Goal: Task Accomplishment & Management: Use online tool/utility

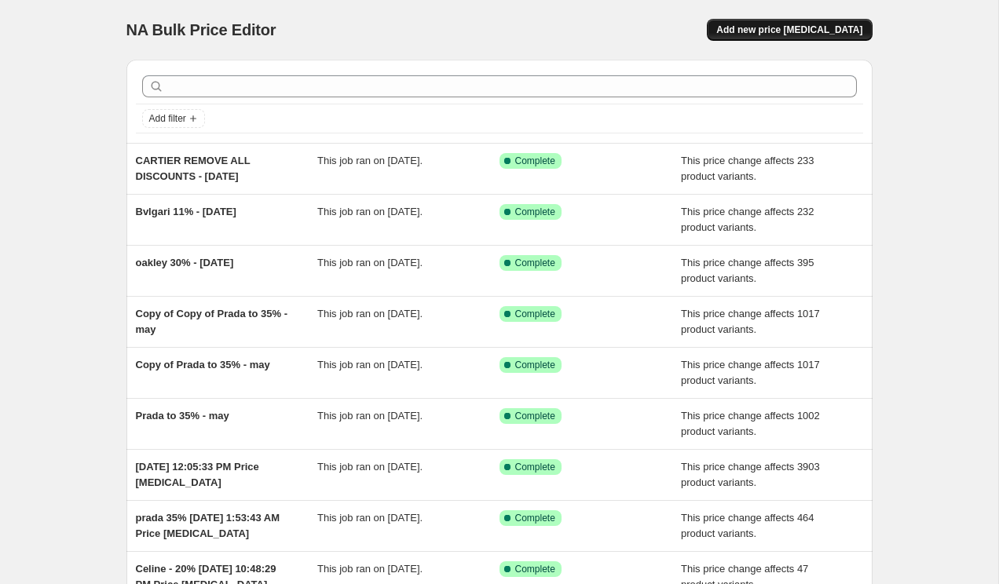
click at [768, 30] on span "Add new price [MEDICAL_DATA]" at bounding box center [789, 30] width 146 height 13
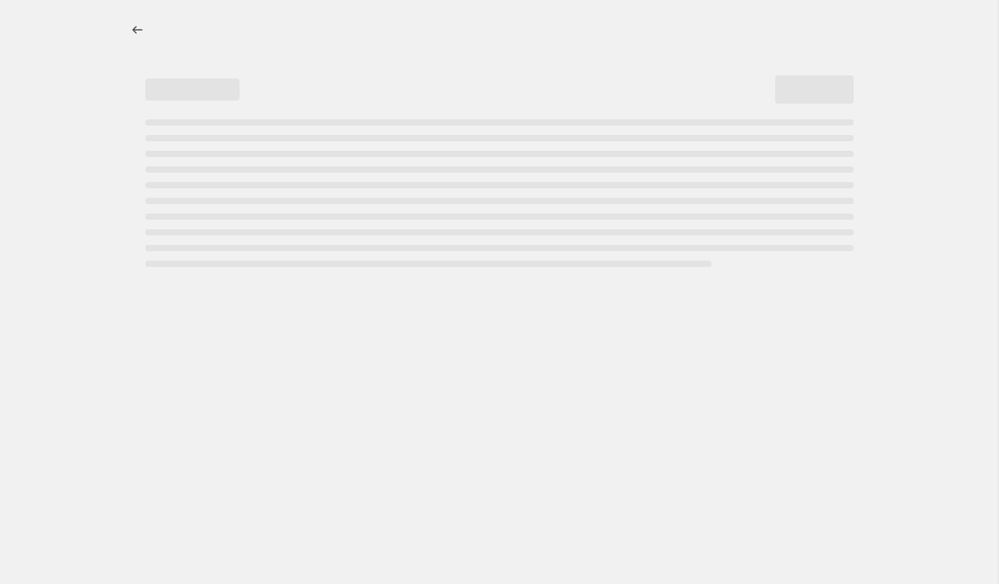
select select "percentage"
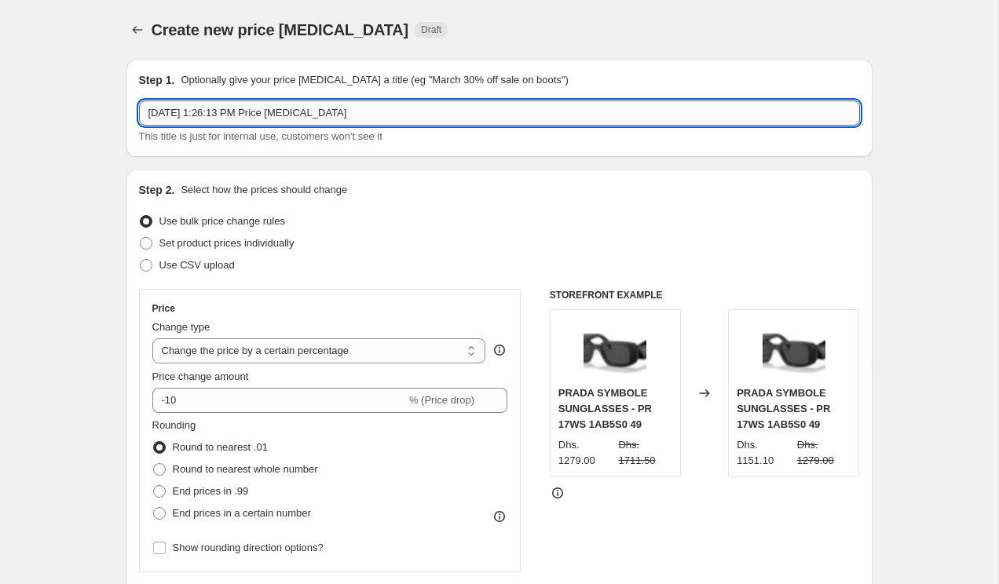
click at [387, 106] on input "Sep 20, 2025, 1:26:13 PM Price change job" at bounding box center [499, 112] width 721 height 25
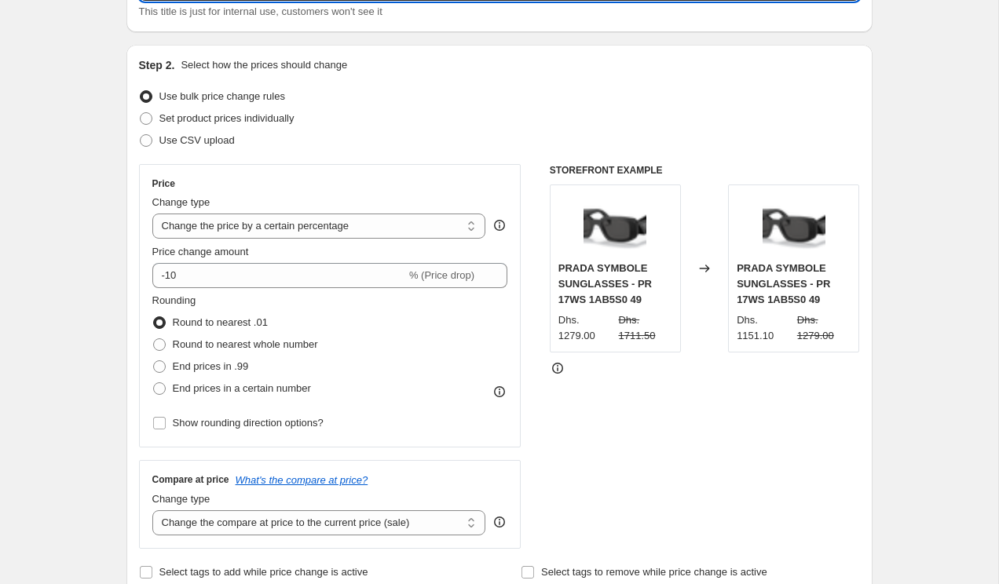
scroll to position [133, 0]
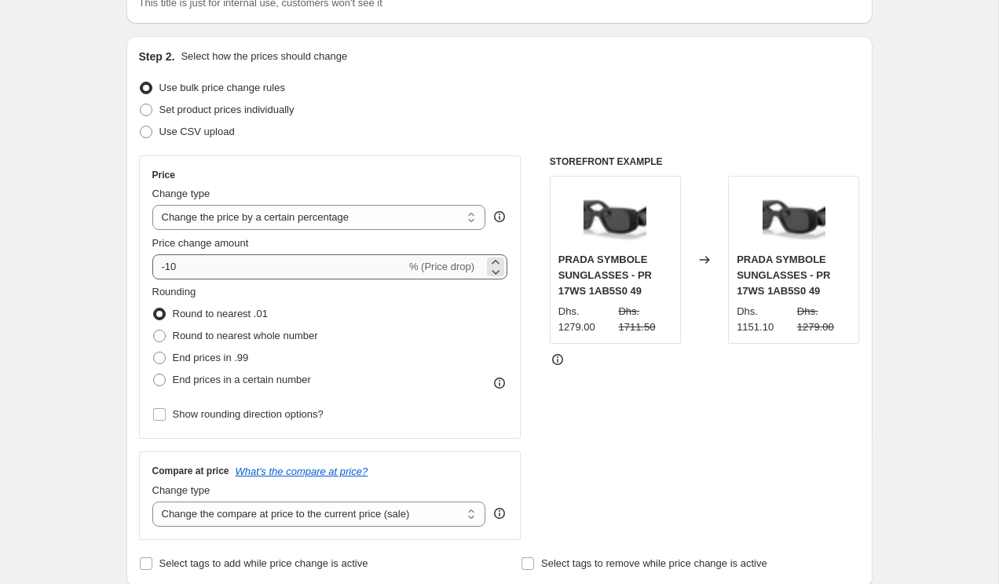
type input "rayban meta 2% decrease"
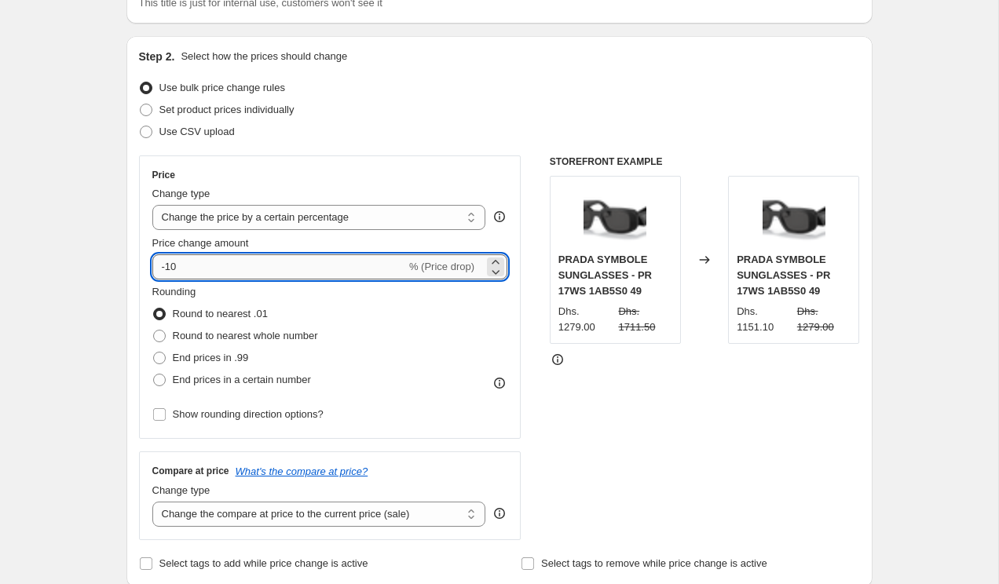
click at [196, 269] on input "-10" at bounding box center [279, 266] width 254 height 25
type input "-1"
type input "-2"
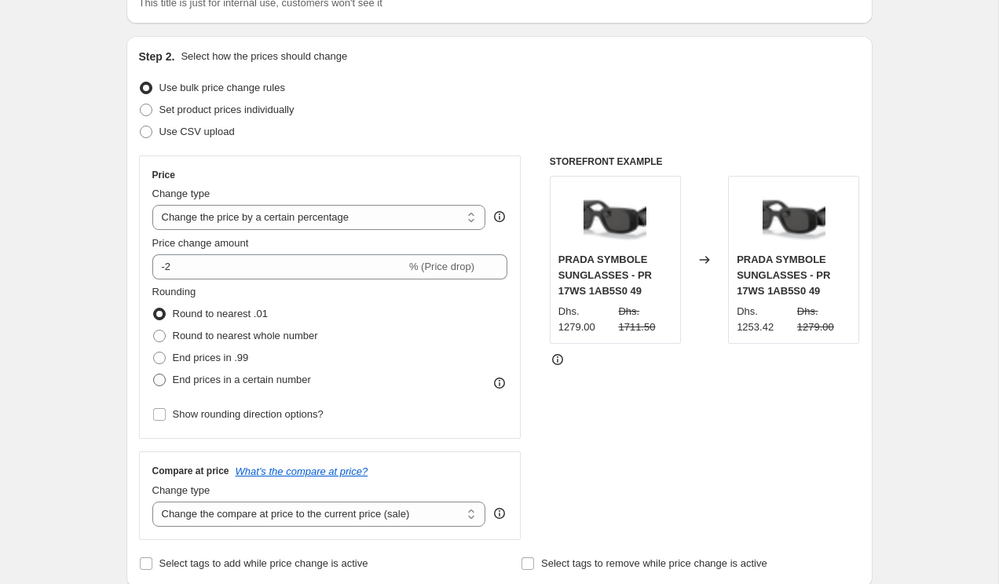
click at [161, 378] on span at bounding box center [159, 380] width 13 height 13
click at [154, 375] on input "End prices in a certain number" at bounding box center [153, 374] width 1 height 1
radio input "true"
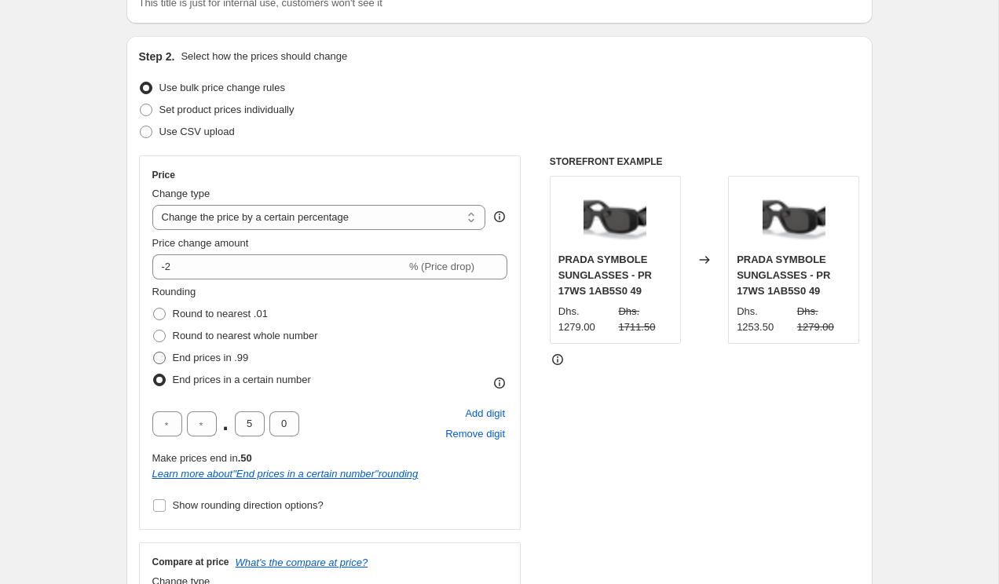
click at [163, 363] on span at bounding box center [159, 358] width 13 height 13
click at [154, 353] on input "End prices in .99" at bounding box center [153, 352] width 1 height 1
radio input "true"
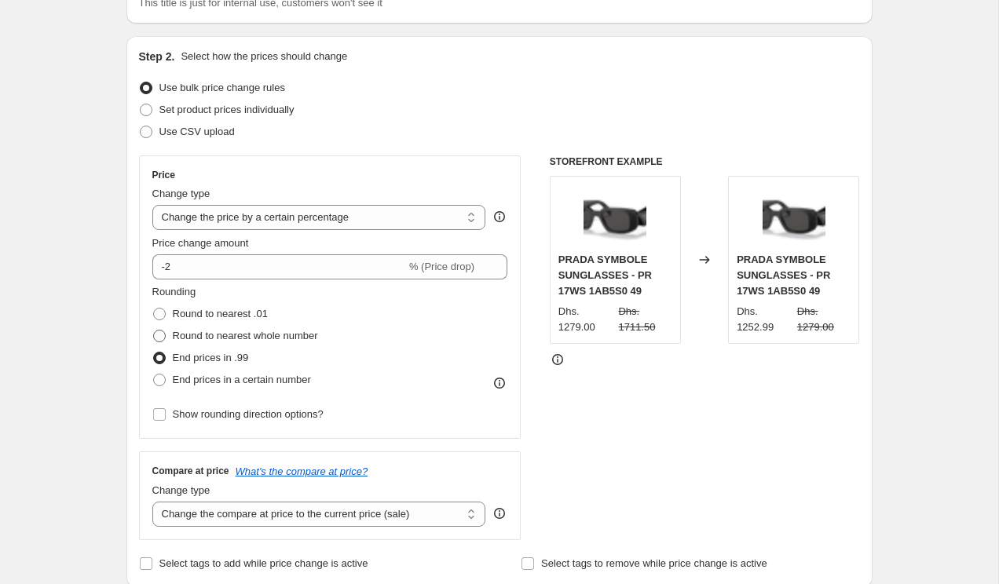
click at [153, 341] on span at bounding box center [159, 336] width 13 height 13
click at [153, 331] on input "Round to nearest whole number" at bounding box center [153, 330] width 1 height 1
radio input "true"
click at [163, 314] on span at bounding box center [159, 314] width 13 height 13
click at [154, 309] on input "Round to nearest .01" at bounding box center [153, 308] width 1 height 1
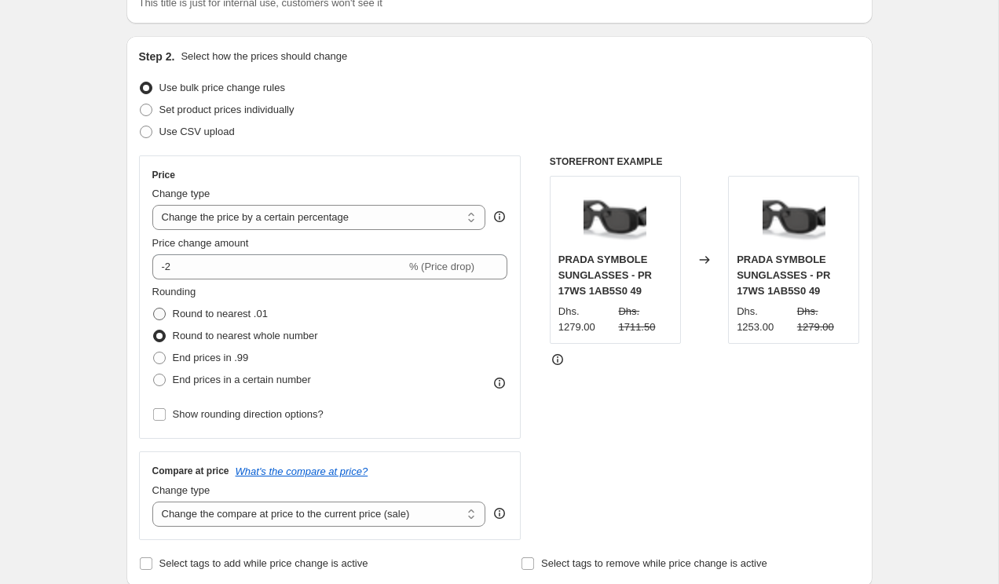
radio input "true"
click at [166, 350] on label "End prices in .99" at bounding box center [200, 358] width 97 height 22
click at [154, 352] on input "End prices in .99" at bounding box center [153, 352] width 1 height 1
radio input "true"
click at [166, 336] on label "Round to nearest whole number" at bounding box center [235, 336] width 166 height 22
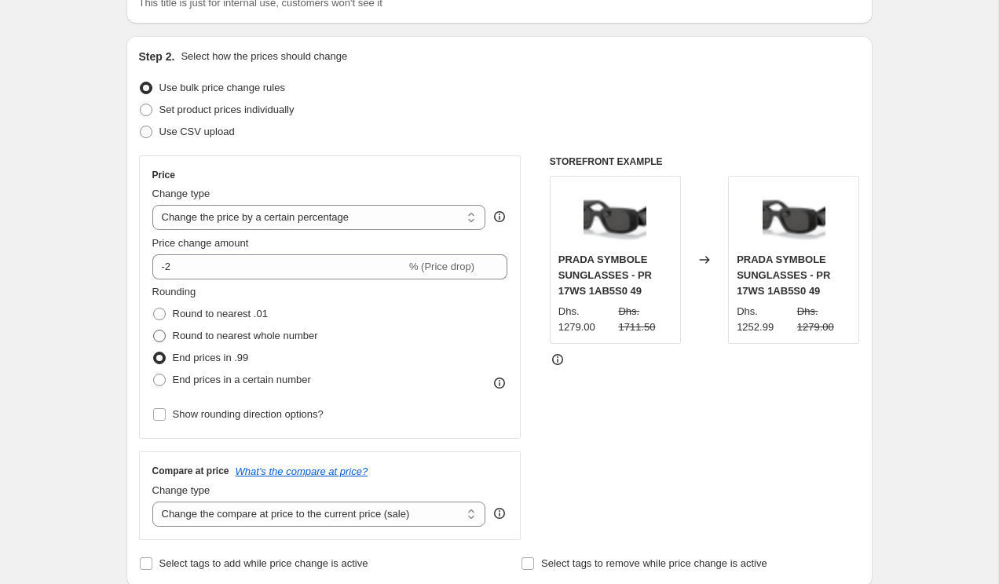
click at [154, 331] on input "Round to nearest whole number" at bounding box center [153, 330] width 1 height 1
radio input "true"
click at [166, 379] on label "End prices in a certain number" at bounding box center [231, 380] width 159 height 22
click at [154, 375] on input "End prices in a certain number" at bounding box center [153, 374] width 1 height 1
radio input "true"
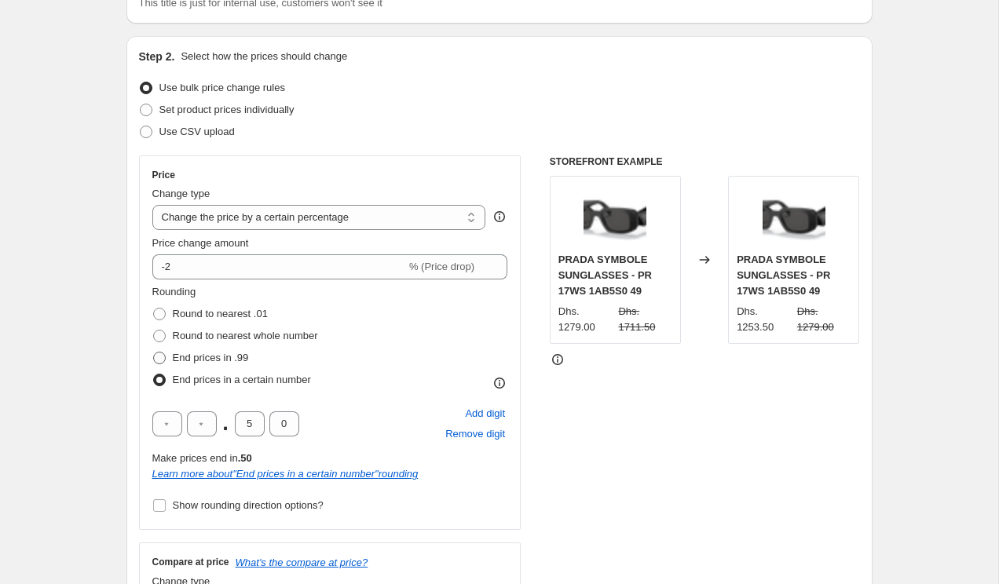
click at [182, 354] on span "End prices in .99" at bounding box center [211, 358] width 76 height 12
click at [154, 353] on input "End prices in .99" at bounding box center [153, 352] width 1 height 1
radio input "true"
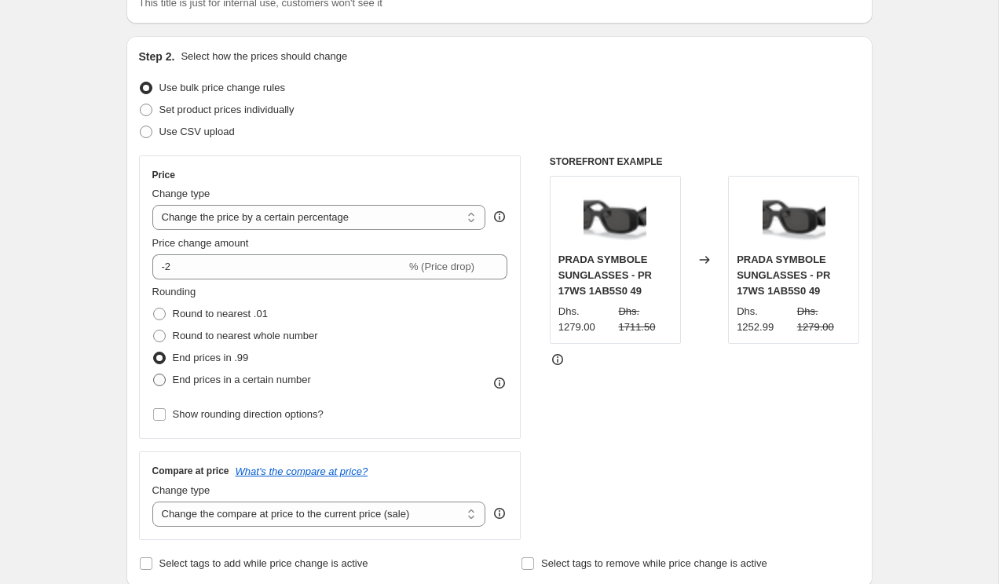
click at [185, 382] on span "End prices in a certain number" at bounding box center [242, 380] width 138 height 12
click at [154, 375] on input "End prices in a certain number" at bounding box center [153, 374] width 1 height 1
radio input "true"
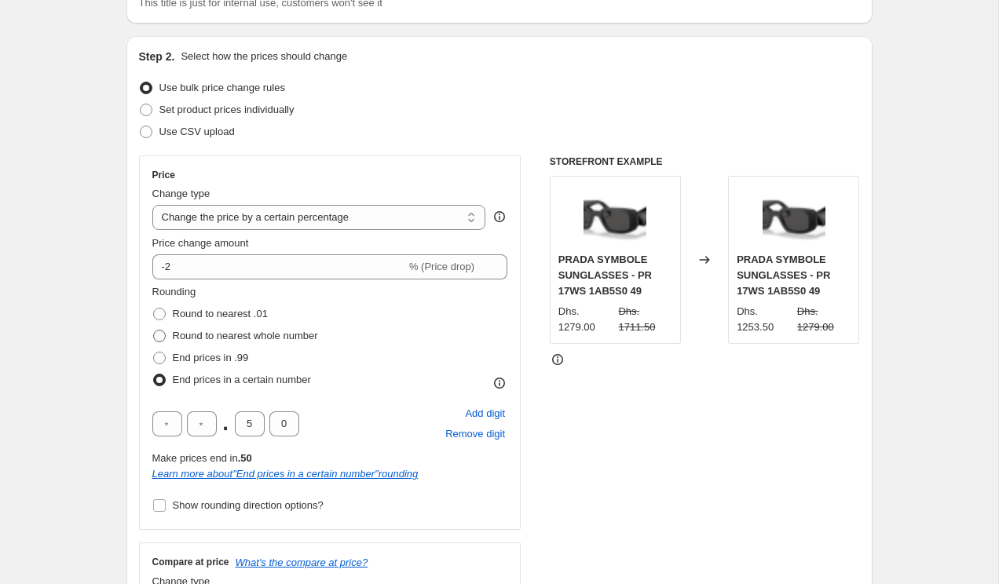
click at [187, 338] on span "Round to nearest whole number" at bounding box center [245, 336] width 145 height 12
click at [154, 331] on input "Round to nearest whole number" at bounding box center [153, 330] width 1 height 1
radio input "true"
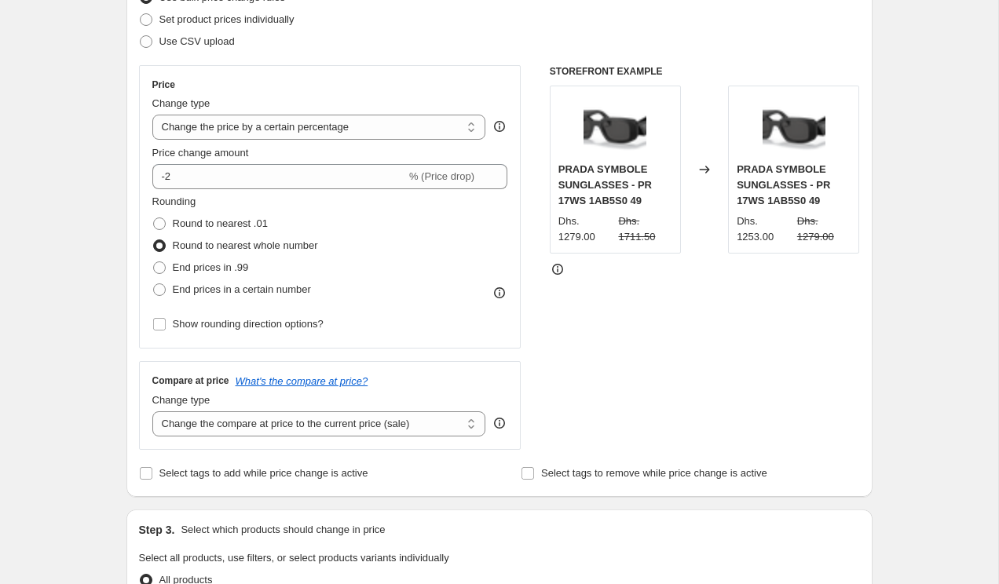
scroll to position [249, 0]
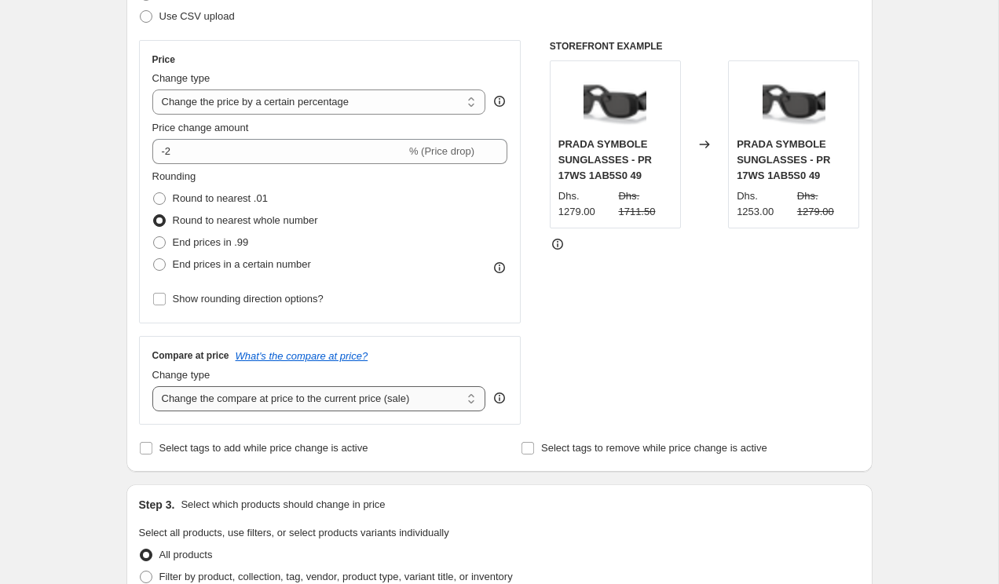
click at [181, 398] on select "Change the compare at price to the current price (sale) Change the compare at p…" at bounding box center [319, 398] width 334 height 25
select select "remove"
click at [152, 386] on select "Change the compare at price to the current price (sale) Change the compare at p…" at bounding box center [319, 398] width 334 height 25
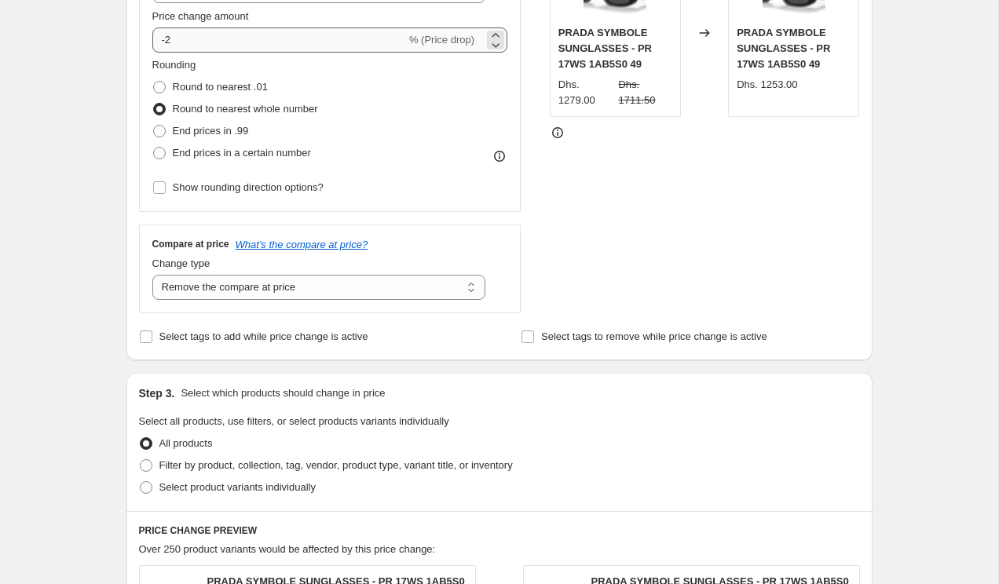
scroll to position [365, 0]
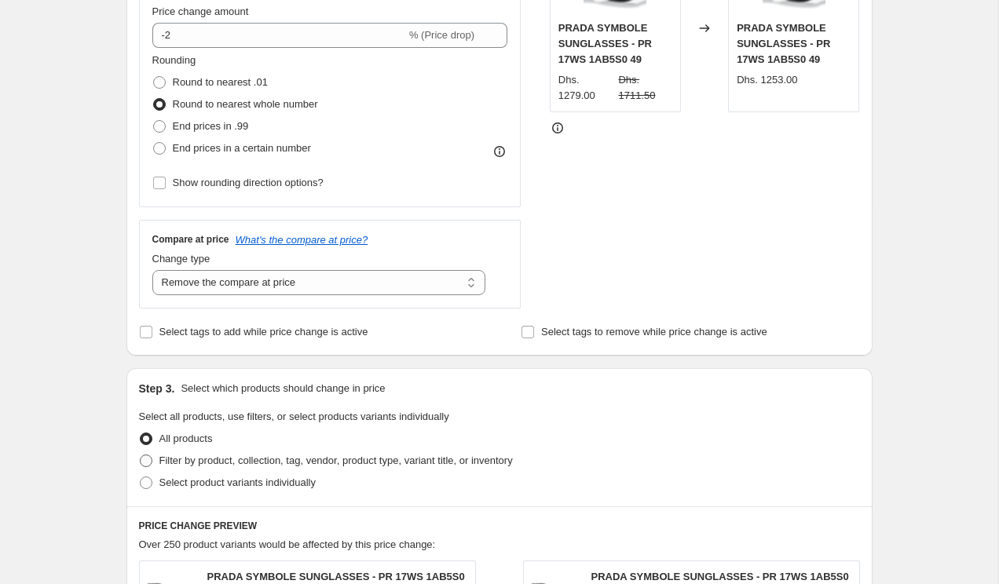
click at [213, 465] on span "Filter by product, collection, tag, vendor, product type, variant title, or inv…" at bounding box center [335, 461] width 353 height 12
click at [141, 455] on input "Filter by product, collection, tag, vendor, product type, variant title, or inv…" at bounding box center [140, 455] width 1 height 1
radio input "true"
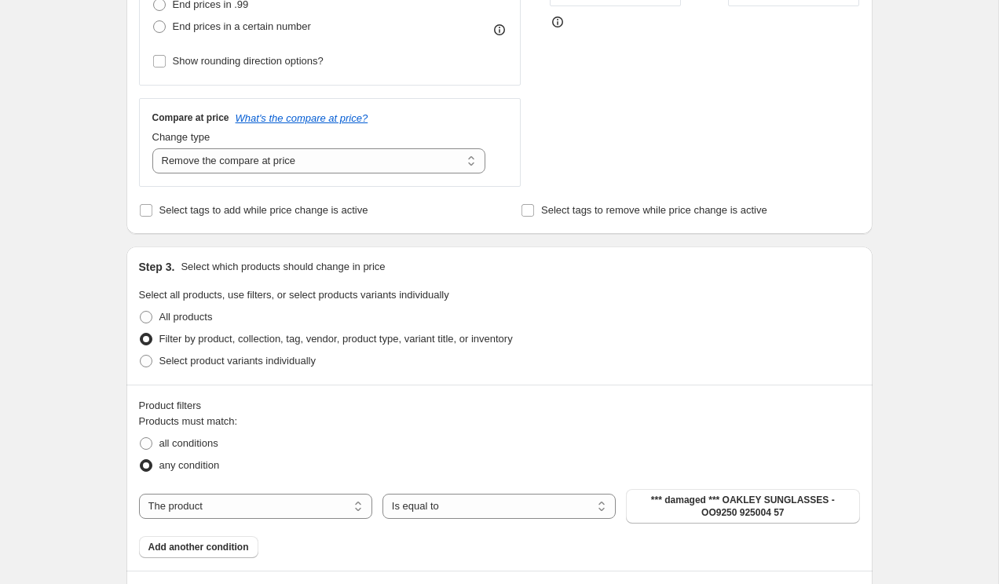
scroll to position [491, 0]
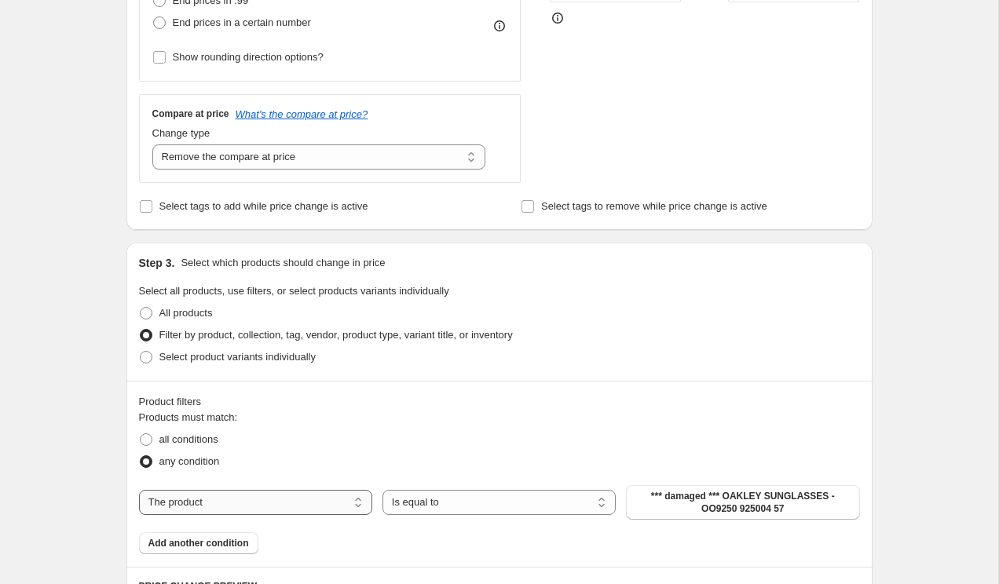
click at [214, 499] on select "The product The product's collection The product's tag The product's vendor The…" at bounding box center [255, 502] width 233 height 25
select select "vendor"
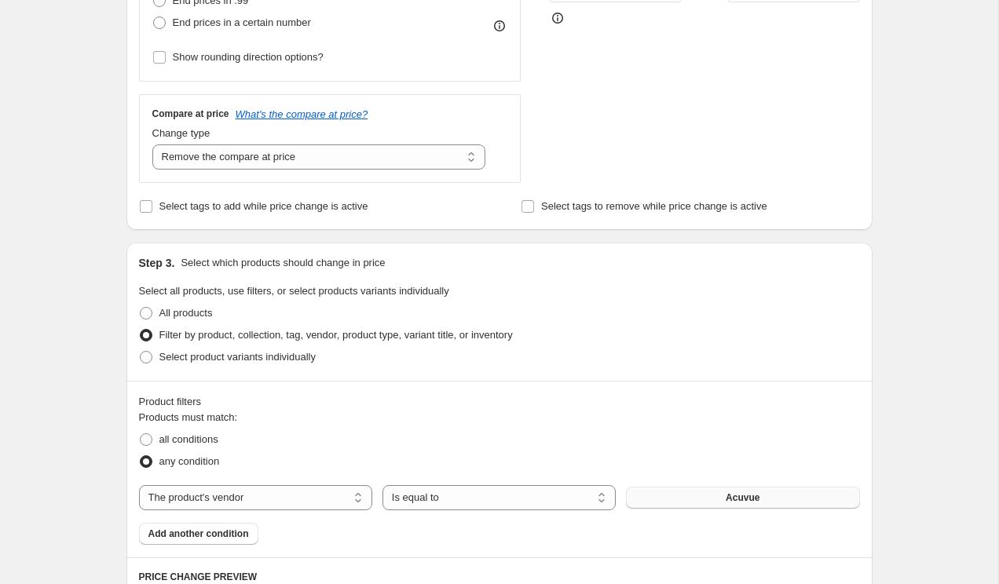
click at [697, 502] on button "Acuvue" at bounding box center [742, 498] width 233 height 22
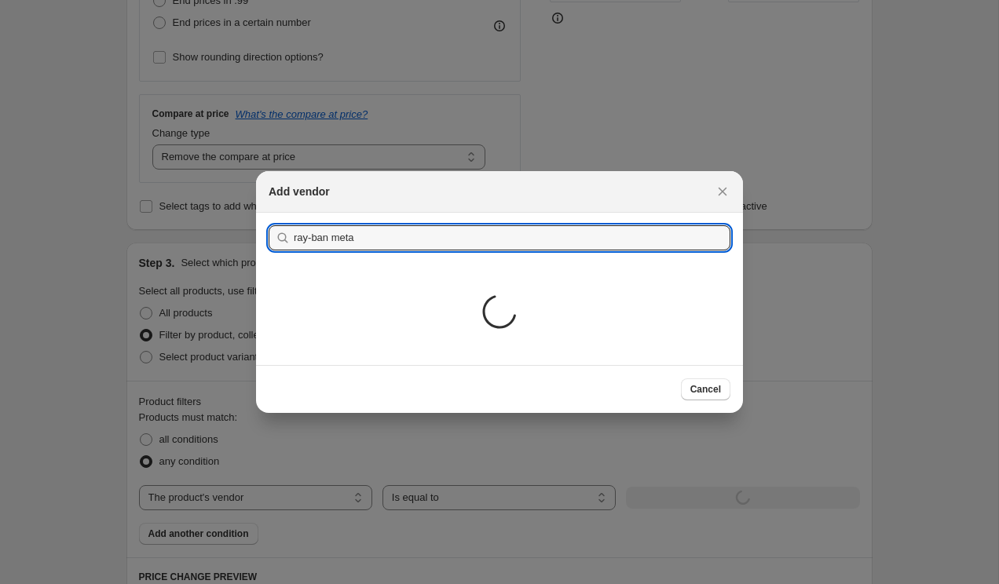
type input "ray-ban meta"
click at [269, 213] on button "Submit" at bounding box center [291, 221] width 45 height 16
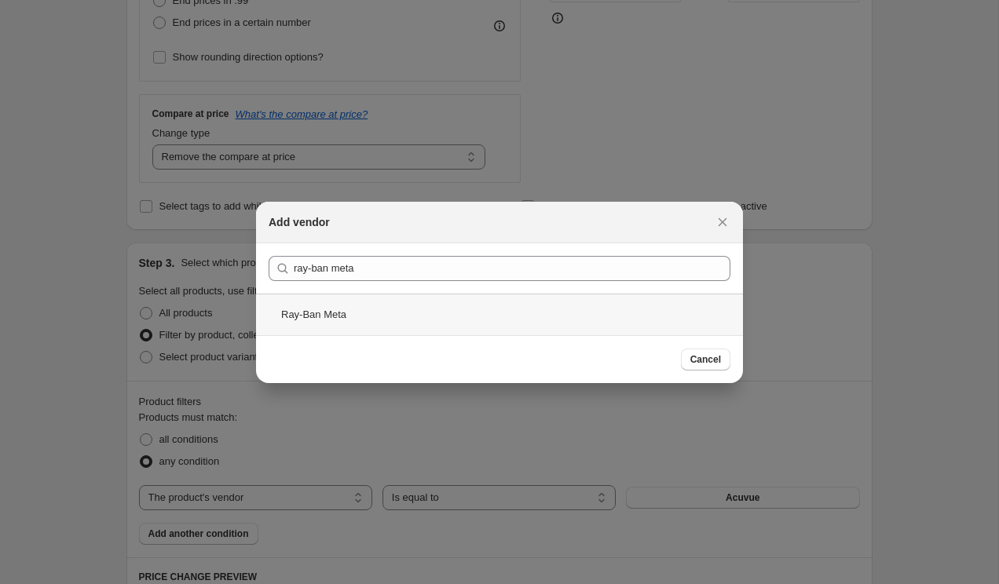
click at [429, 323] on div "Ray-Ban Meta" at bounding box center [499, 315] width 487 height 42
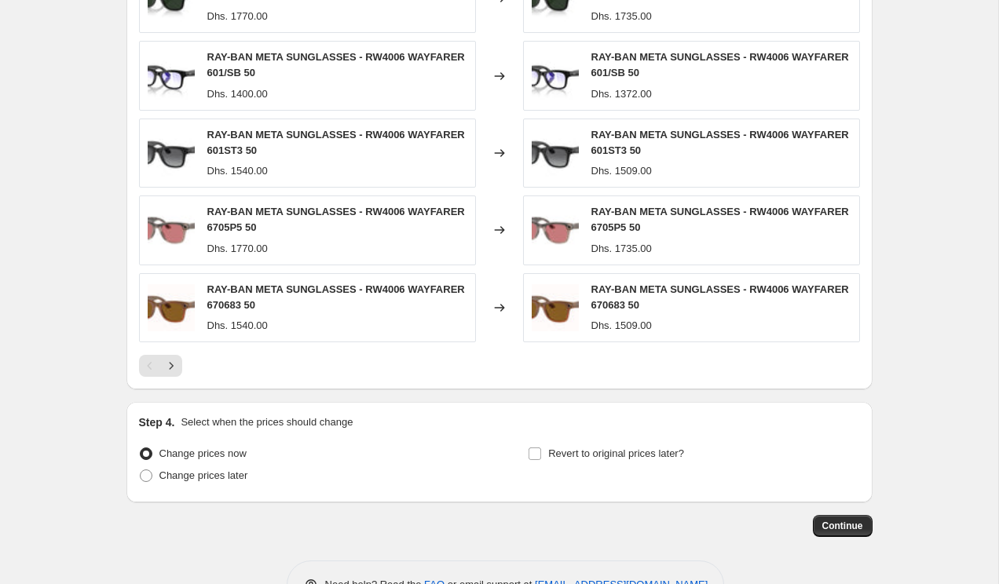
scroll to position [1187, 0]
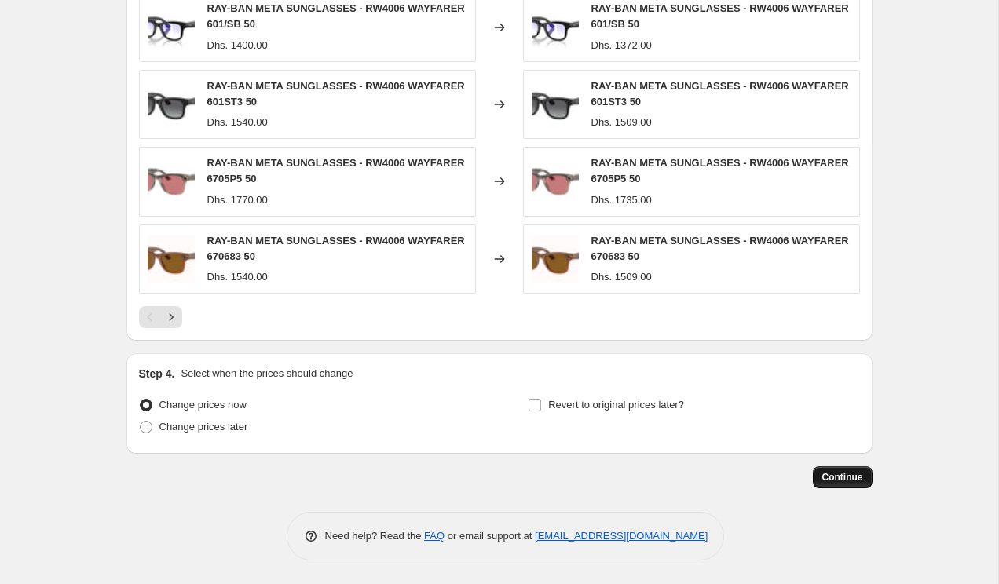
click at [834, 473] on span "Continue" at bounding box center [842, 477] width 41 height 13
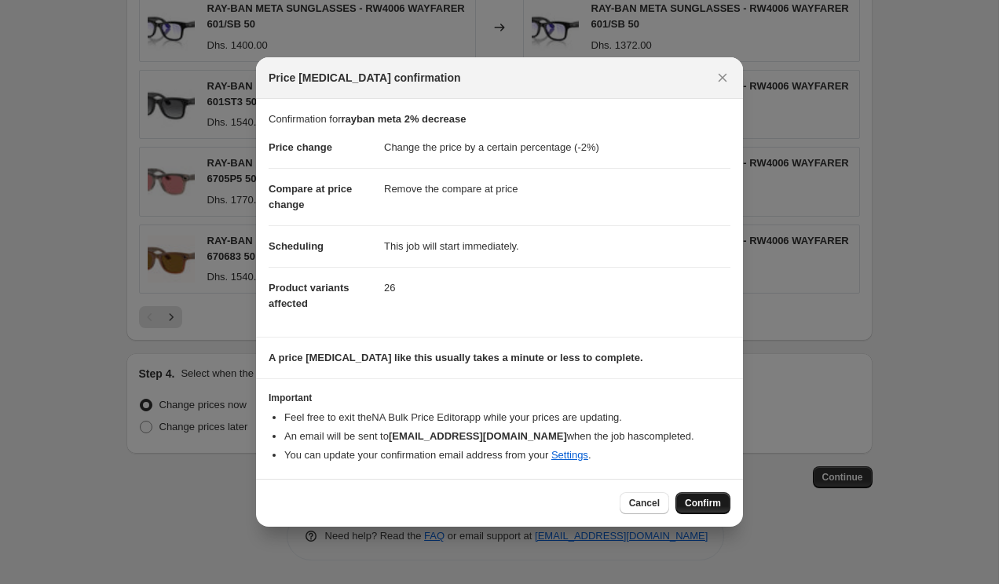
click at [707, 506] on span "Confirm" at bounding box center [703, 503] width 36 height 13
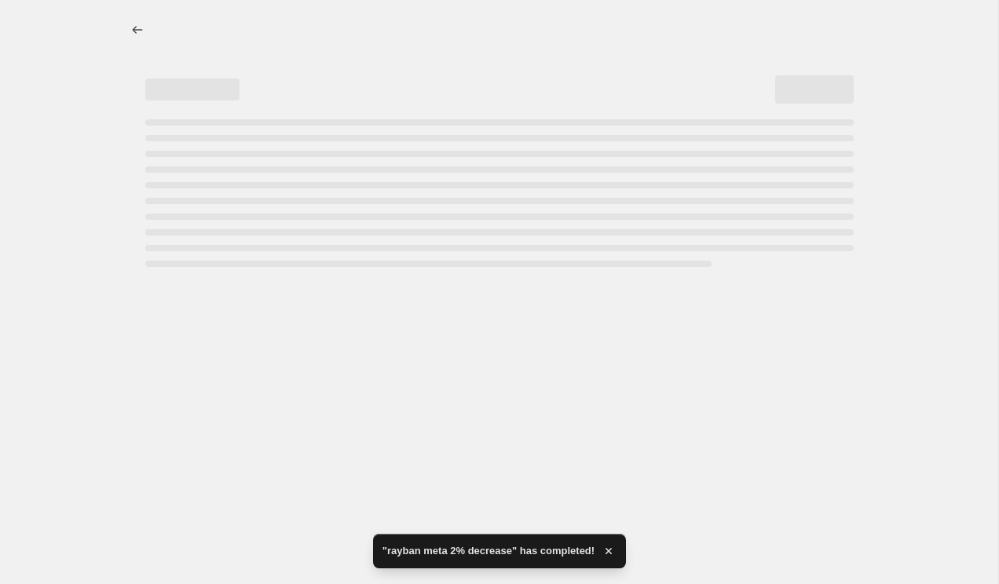
select select "percentage"
select select "remove"
select select "vendor"
